Goal: Use online tool/utility: Utilize a website feature to perform a specific function

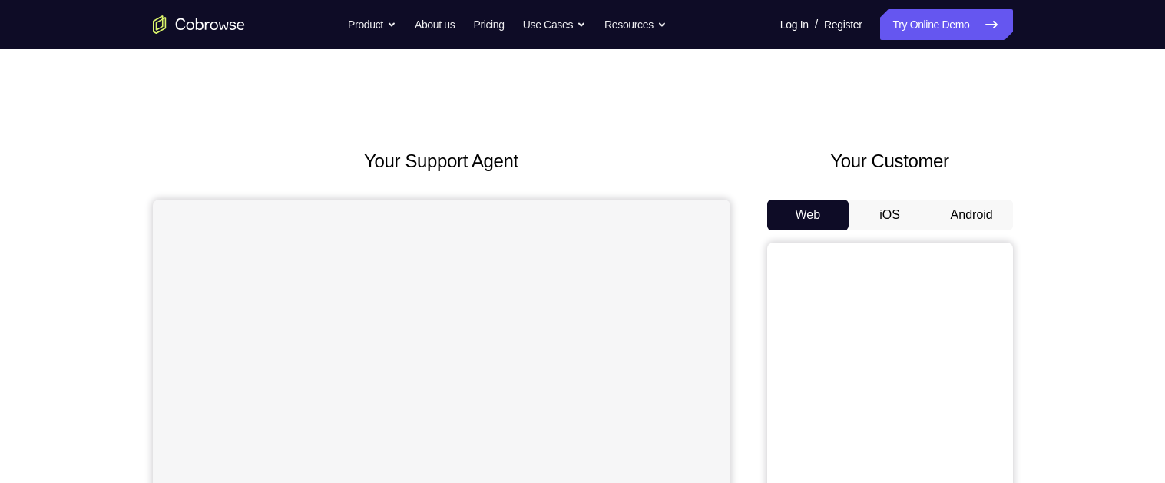
click at [965, 216] on button "Android" at bounding box center [972, 215] width 82 height 31
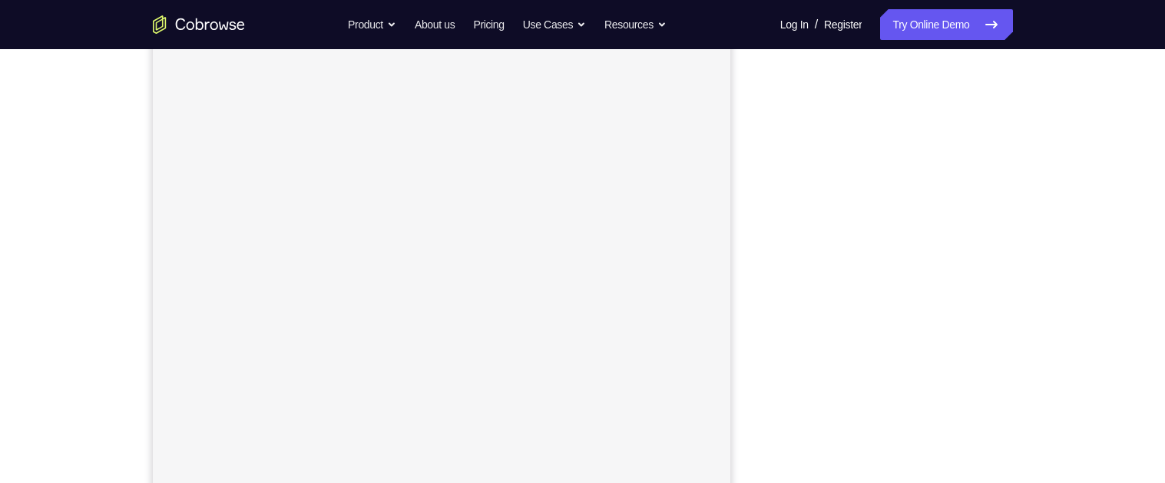
scroll to position [213, 0]
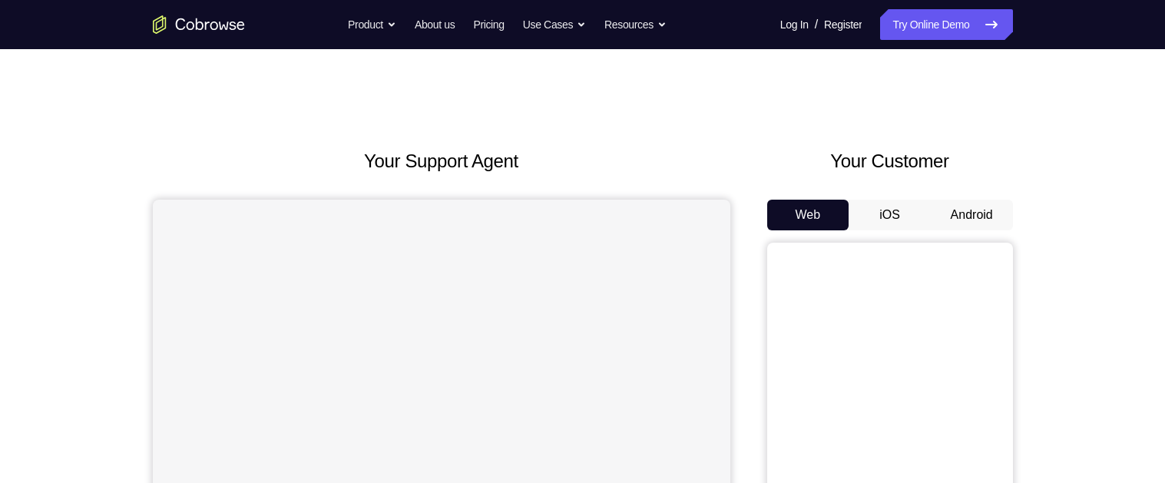
click at [955, 210] on button "Android" at bounding box center [972, 215] width 82 height 31
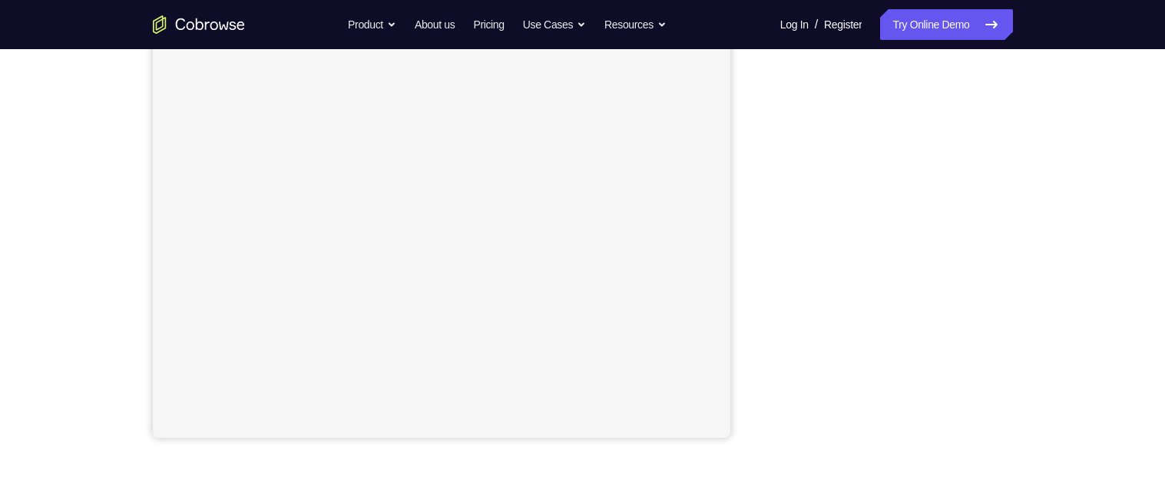
scroll to position [251, 0]
